Goal: Task Accomplishment & Management: Manage account settings

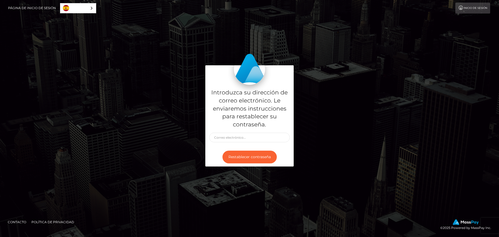
click at [30, 10] on link "Página de inicio de sesión" at bounding box center [32, 8] width 48 height 11
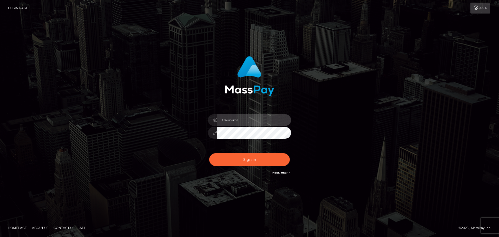
click at [243, 123] on input "text" at bounding box center [254, 120] width 74 height 12
click at [229, 120] on input "[PERSON_NAME]" at bounding box center [254, 120] width 74 height 12
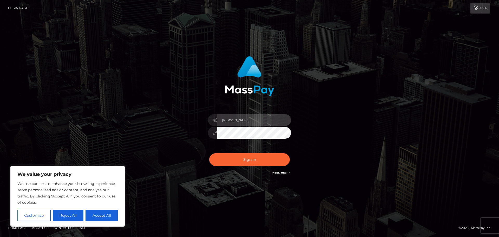
click at [229, 120] on input "rocio" at bounding box center [254, 120] width 74 height 12
click at [233, 124] on input ".s" at bounding box center [254, 120] width 74 height 12
click at [234, 119] on input ".s" at bounding box center [254, 120] width 74 height 12
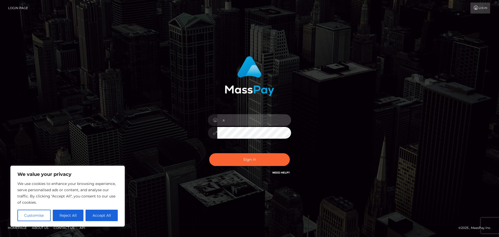
click at [230, 121] on input ".s" at bounding box center [254, 120] width 74 height 12
type input ".s"
click at [480, 10] on link "Login" at bounding box center [481, 8] width 20 height 11
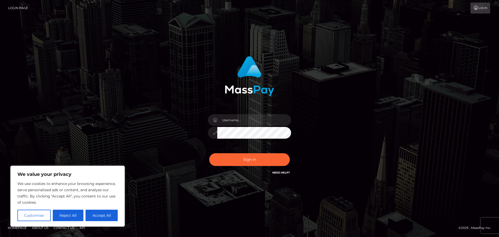
click at [479, 10] on link "Login" at bounding box center [481, 8] width 20 height 11
click at [224, 119] on input "text" at bounding box center [254, 120] width 74 height 12
type input "rocio.soley03@gmail.com"
click at [242, 159] on button "Sign in" at bounding box center [249, 159] width 81 height 13
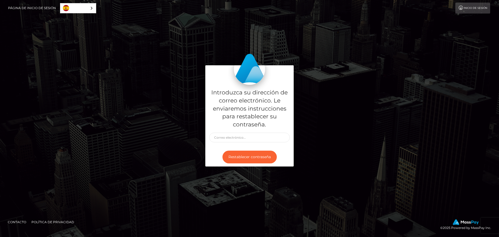
click at [465, 10] on link "Inicio de sesión" at bounding box center [473, 8] width 35 height 11
